Goal: Find specific page/section

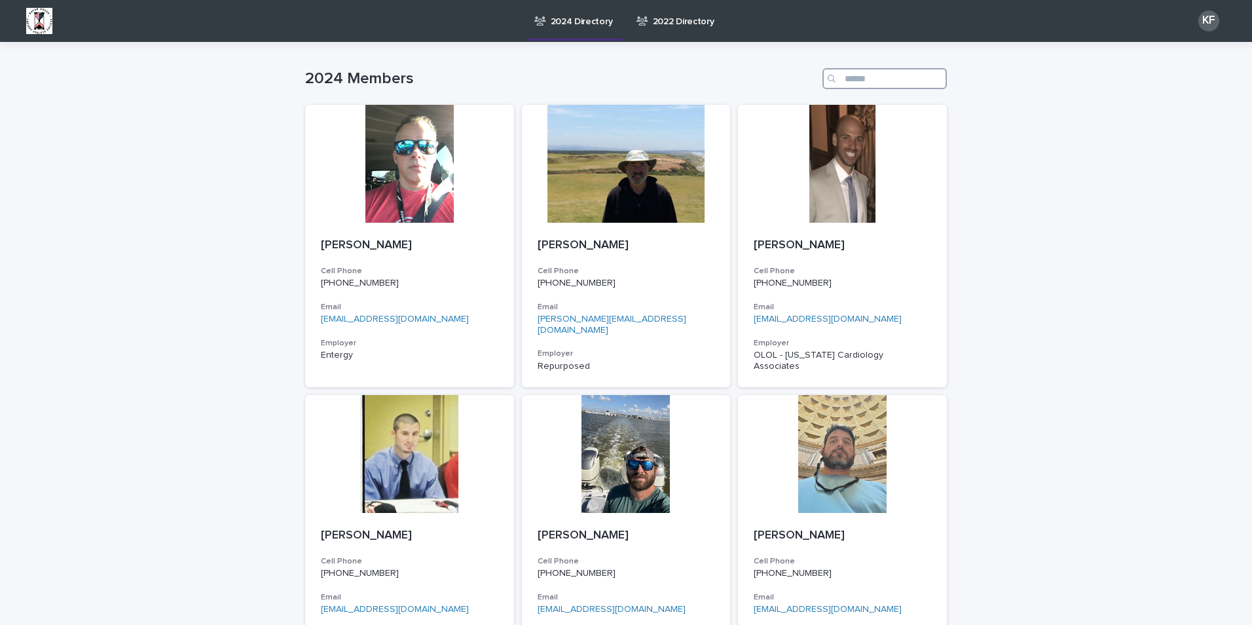
click at [849, 81] on input "Search" at bounding box center [884, 78] width 124 height 21
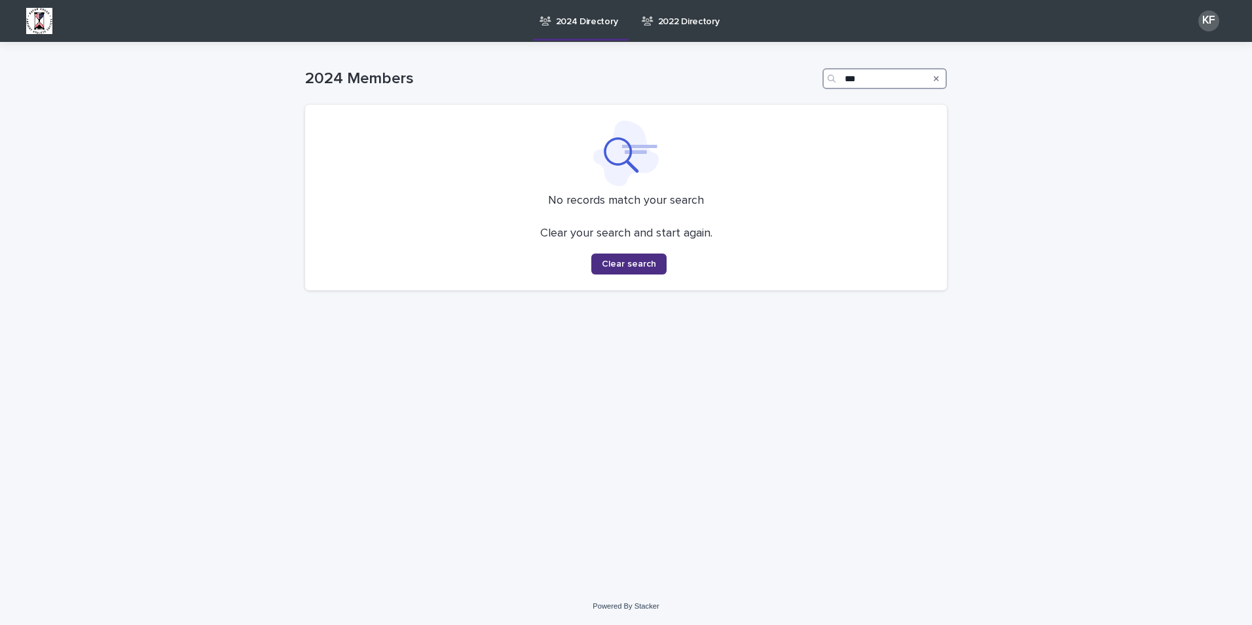
type input "****"
